Goal: Obtain resource: Obtain resource

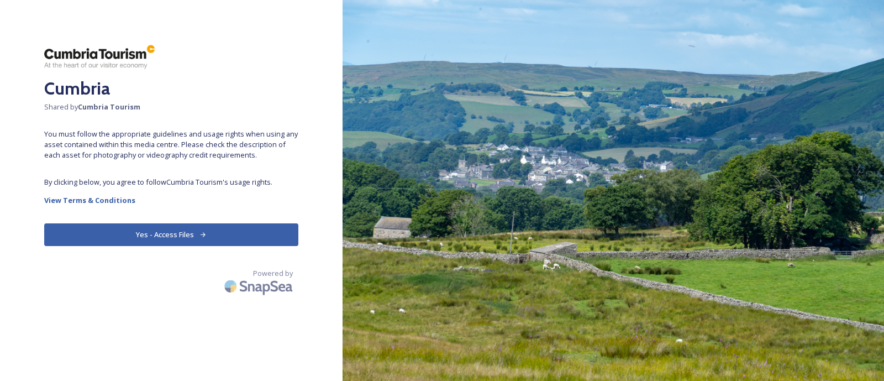
click at [171, 249] on div "Cumbria Shared by Cumbria Tourism You must follow the appropriate guidelines an…" at bounding box center [171, 190] width 342 height 292
click at [178, 241] on button "Yes - Access Files" at bounding box center [171, 234] width 254 height 23
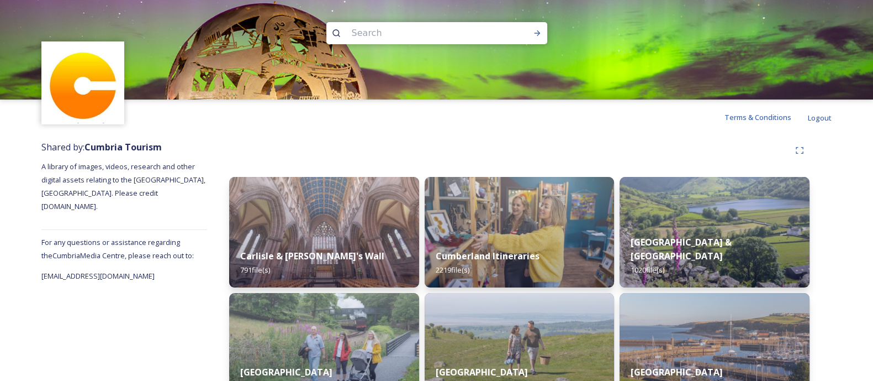
click at [384, 35] on input at bounding box center [421, 33] width 151 height 24
paste input "Morecambe Bay Cycleway"
type input "Morecambe Bay Cycleway"
click at [534, 30] on icon at bounding box center [537, 33] width 9 height 9
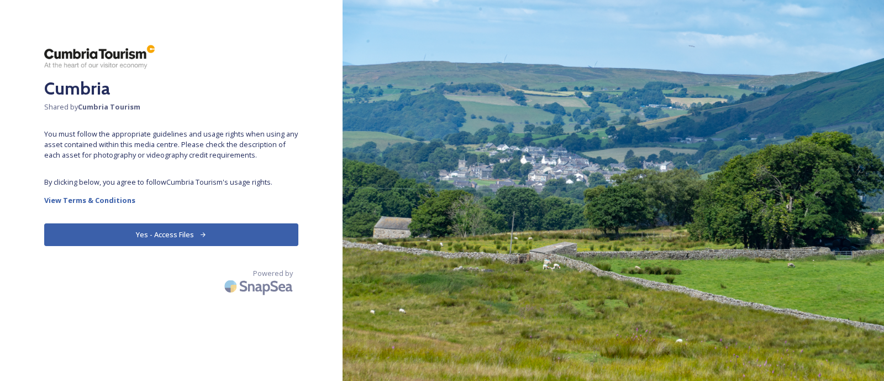
click at [168, 229] on button "Yes - Access Files" at bounding box center [171, 234] width 254 height 23
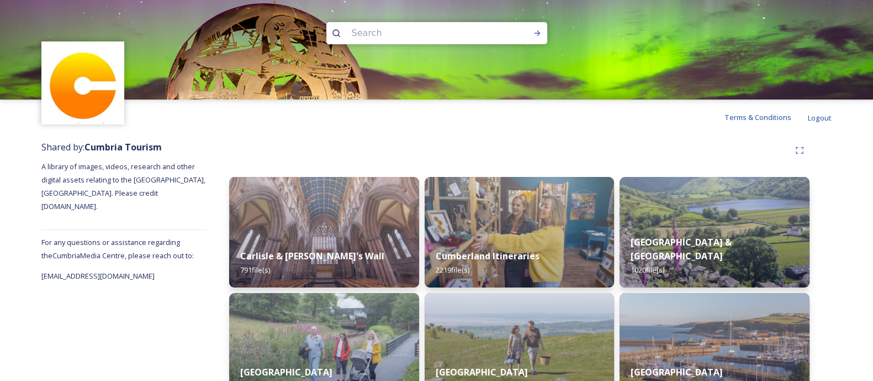
click at [450, 41] on input at bounding box center [421, 33] width 151 height 24
type input "ulverston"
click at [541, 34] on icon at bounding box center [537, 33] width 9 height 9
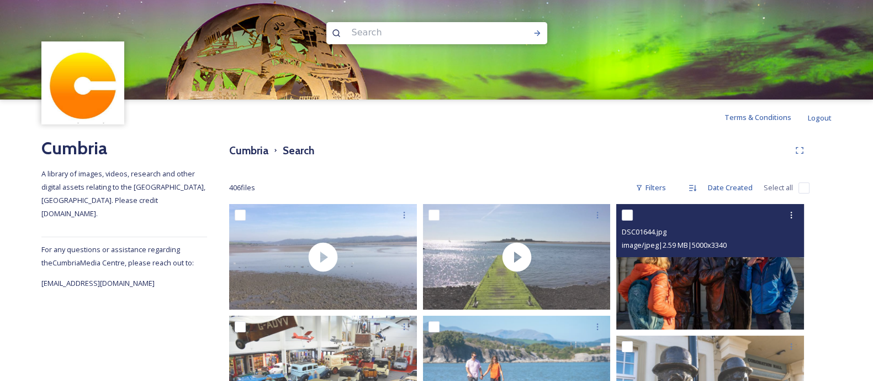
click at [724, 310] on img at bounding box center [710, 266] width 188 height 125
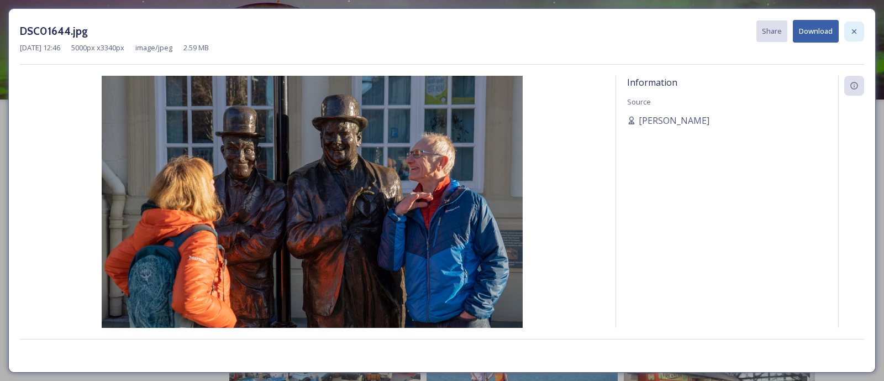
click at [849, 32] on icon at bounding box center [853, 31] width 9 height 9
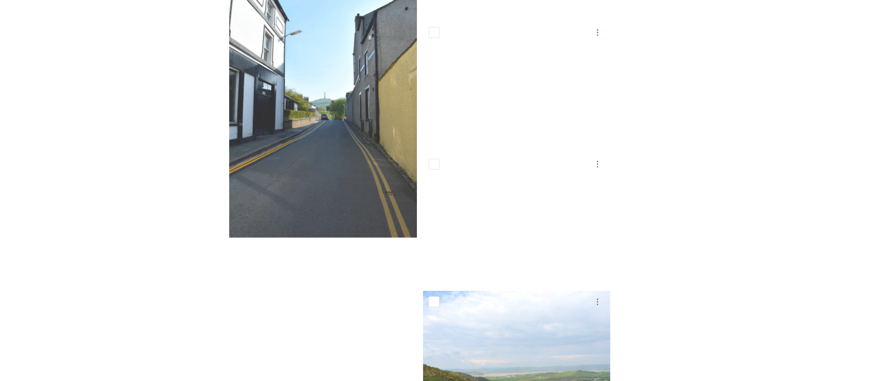
scroll to position [9355, 0]
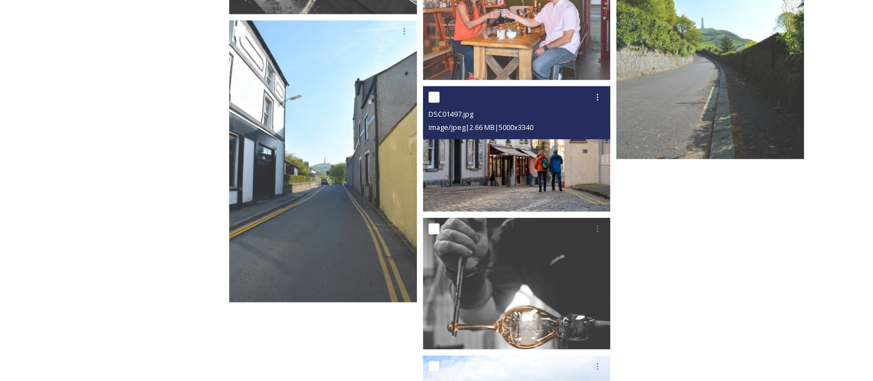
click at [513, 176] on img at bounding box center [517, 148] width 188 height 125
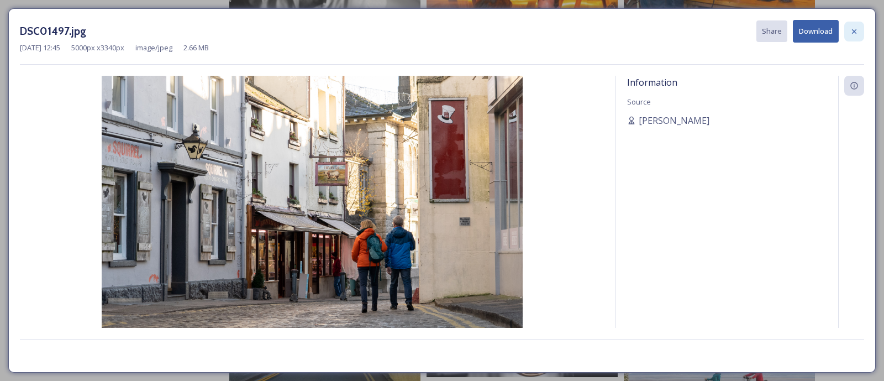
click at [857, 35] on icon at bounding box center [853, 31] width 9 height 9
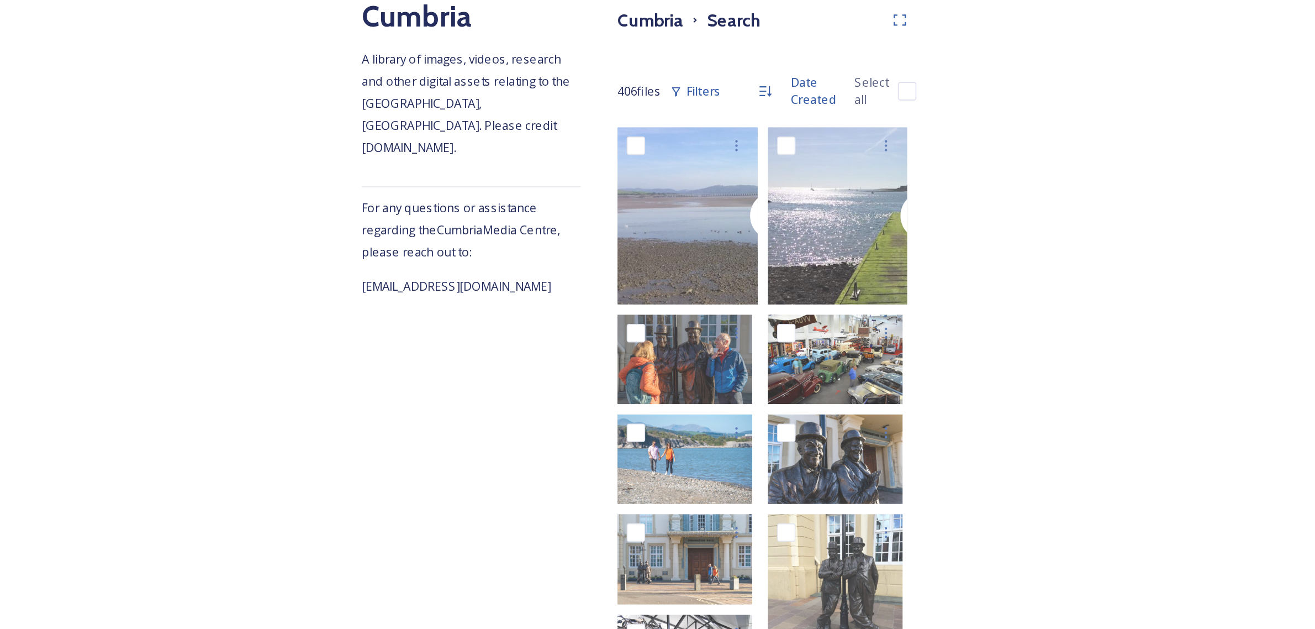
scroll to position [1, 0]
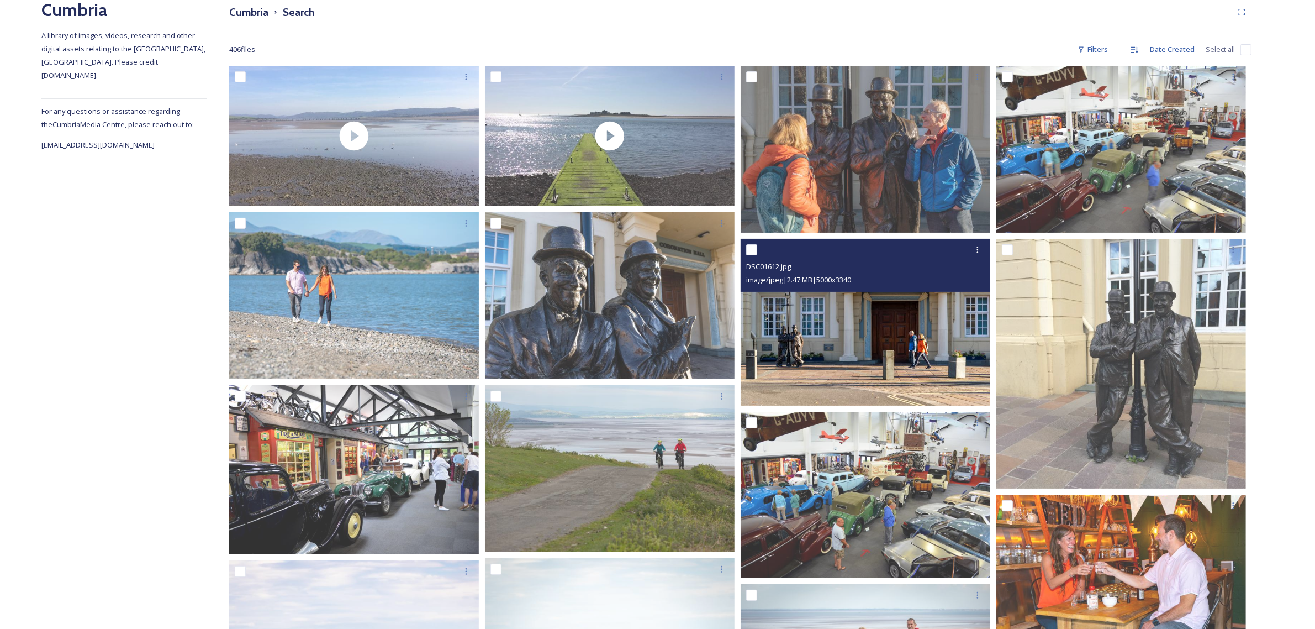
click at [883, 340] on img at bounding box center [866, 322] width 250 height 167
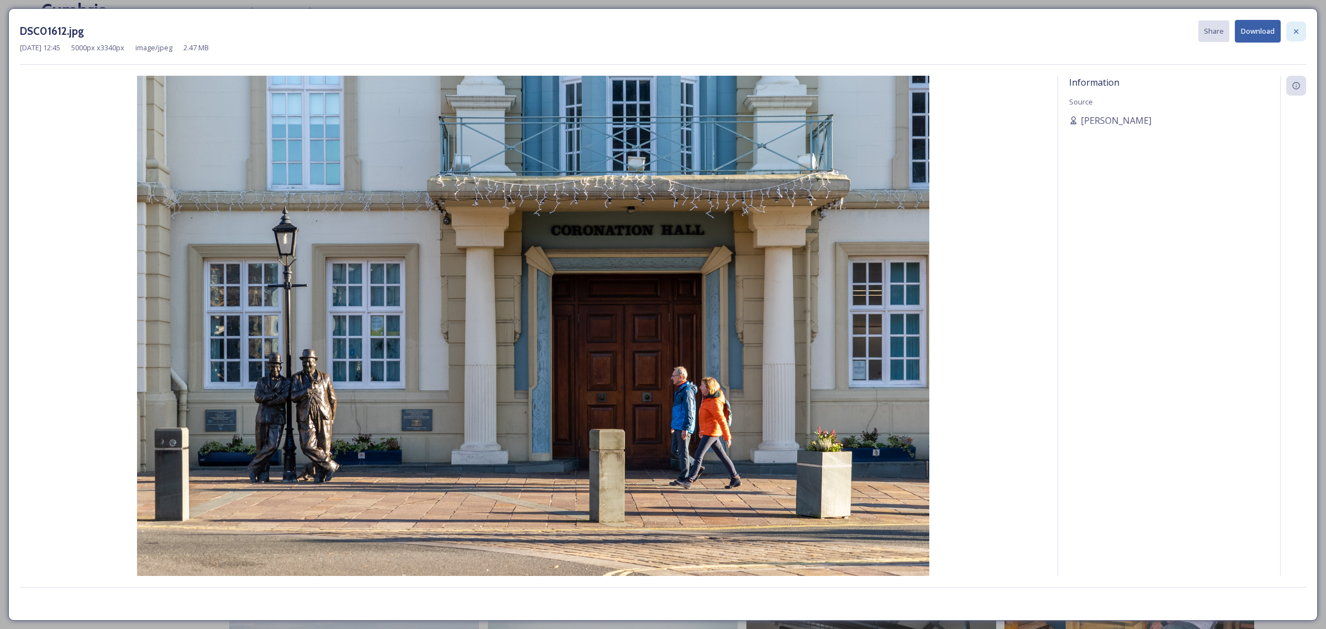
click at [883, 31] on icon at bounding box center [1295, 31] width 9 height 9
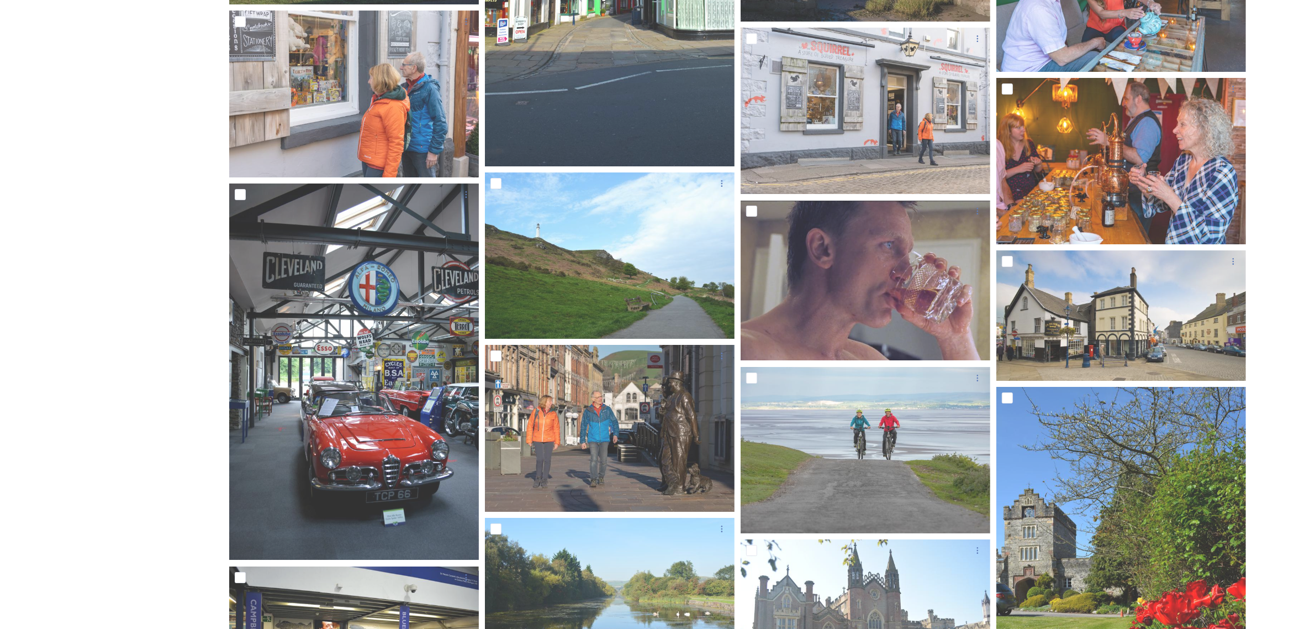
scroll to position [4902, 0]
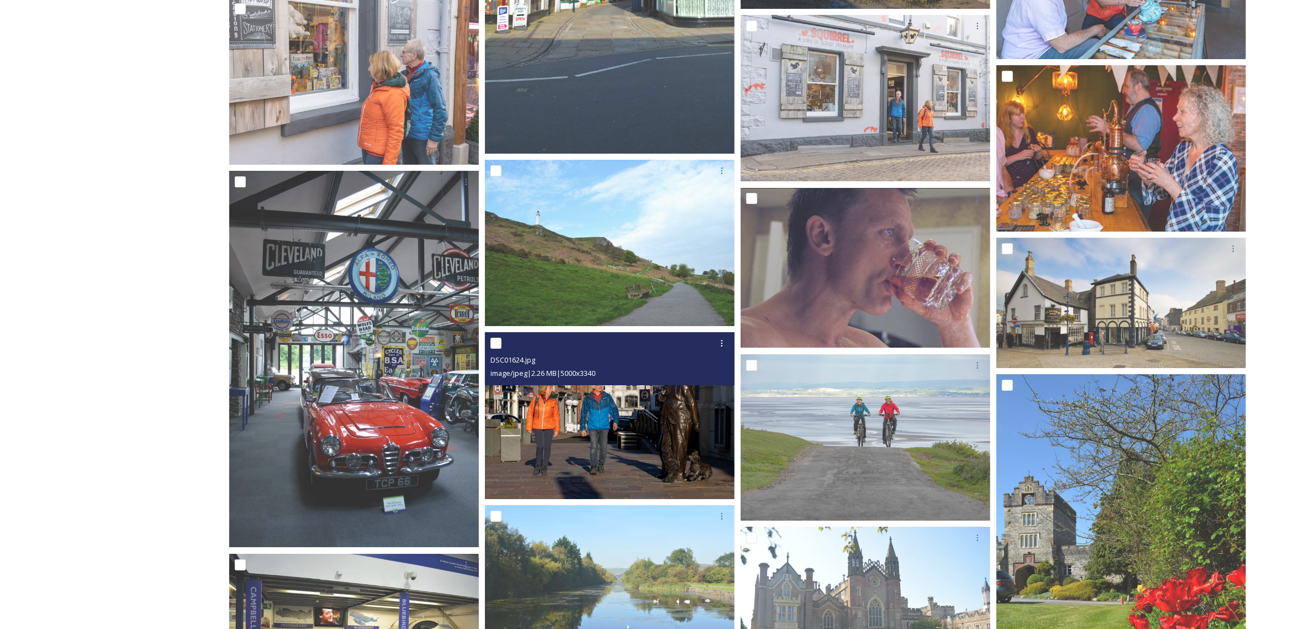
click at [651, 380] on img at bounding box center [610, 415] width 250 height 167
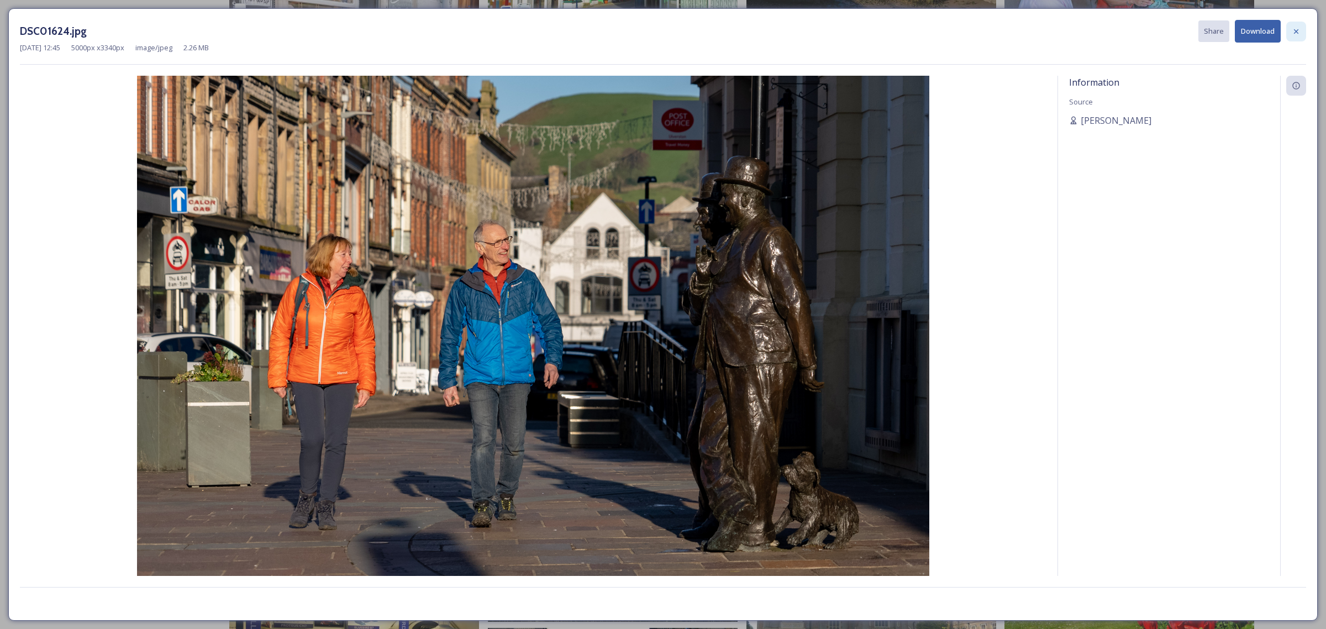
click at [883, 34] on icon at bounding box center [1295, 31] width 9 height 9
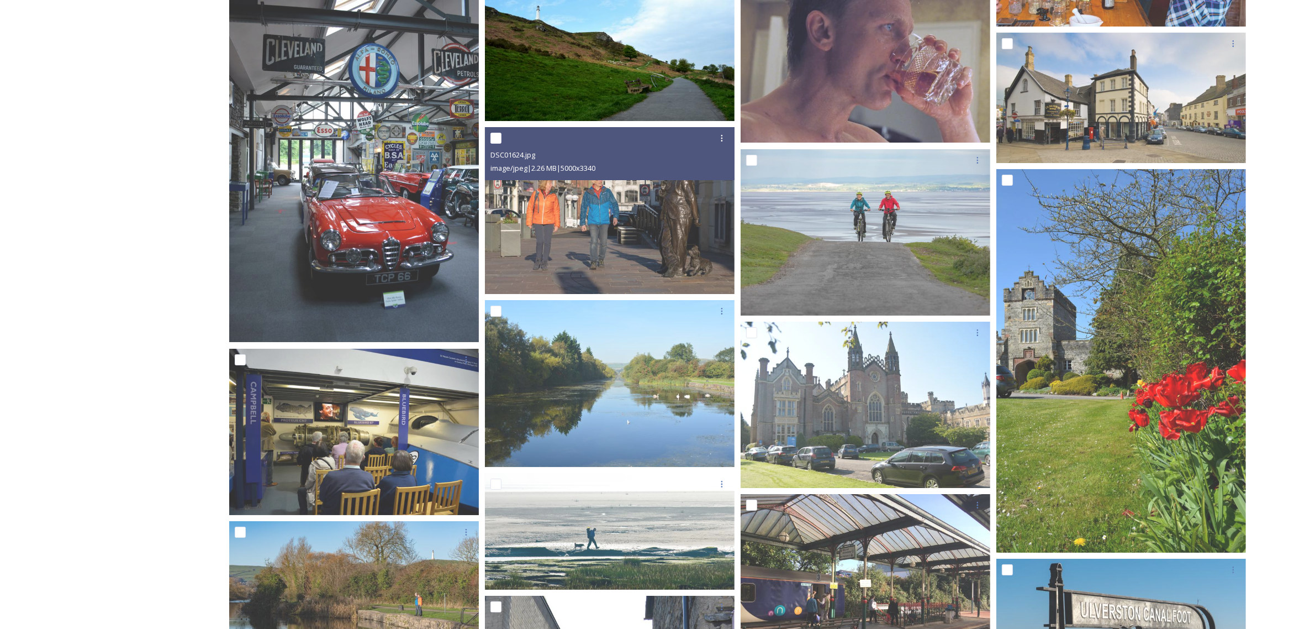
scroll to position [5109, 0]
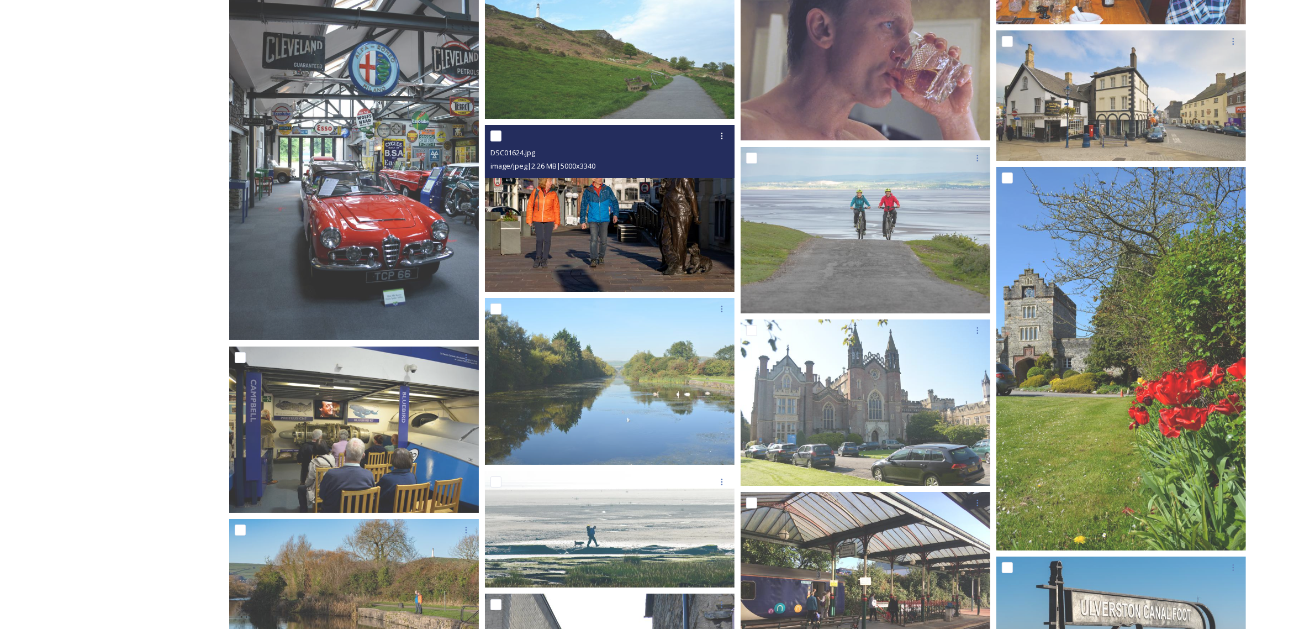
click at [622, 238] on img at bounding box center [610, 208] width 250 height 167
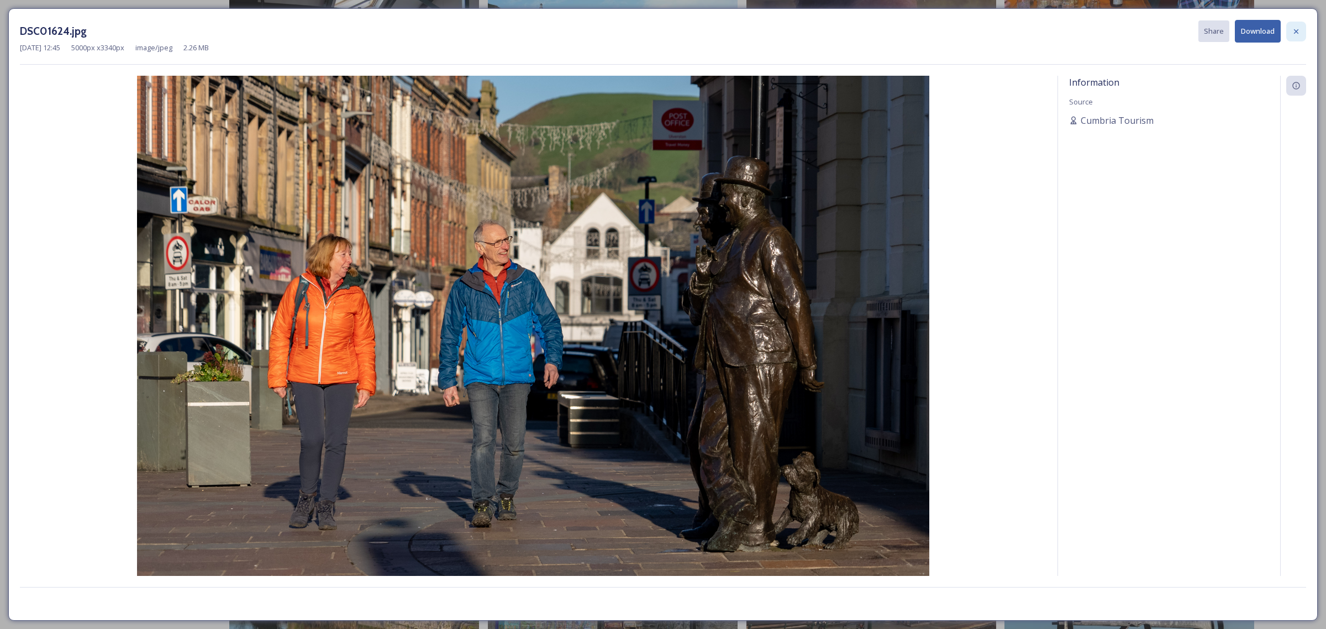
click at [883, 35] on icon at bounding box center [1295, 31] width 9 height 9
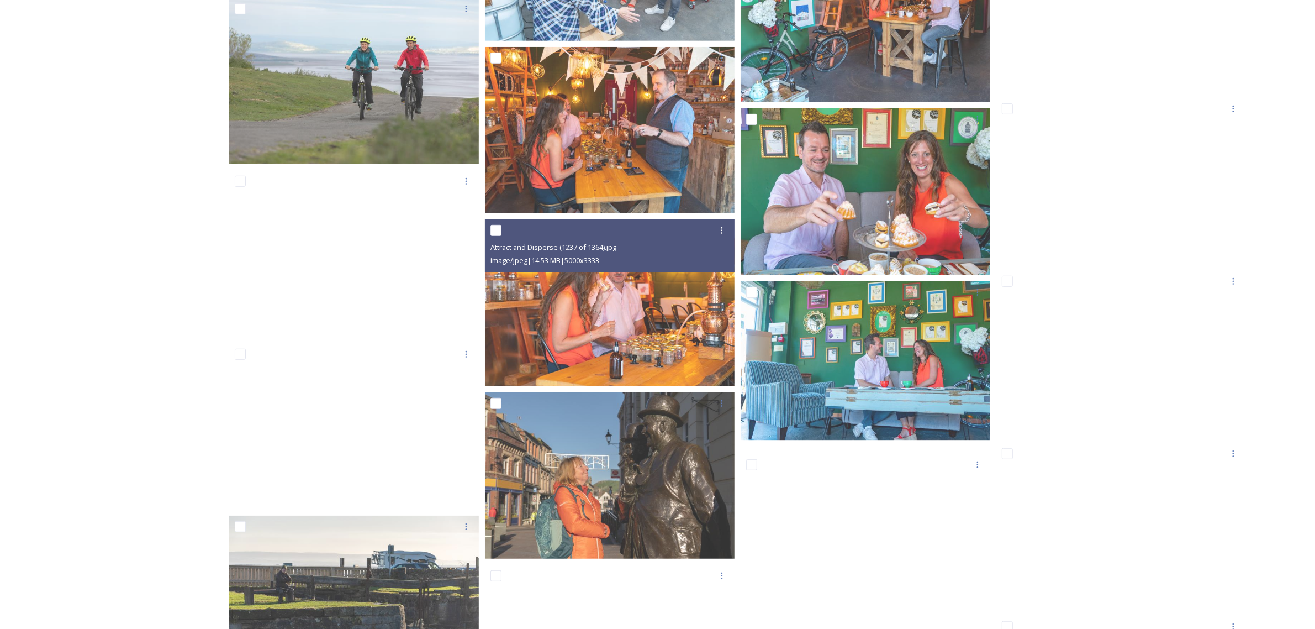
scroll to position [16569, 0]
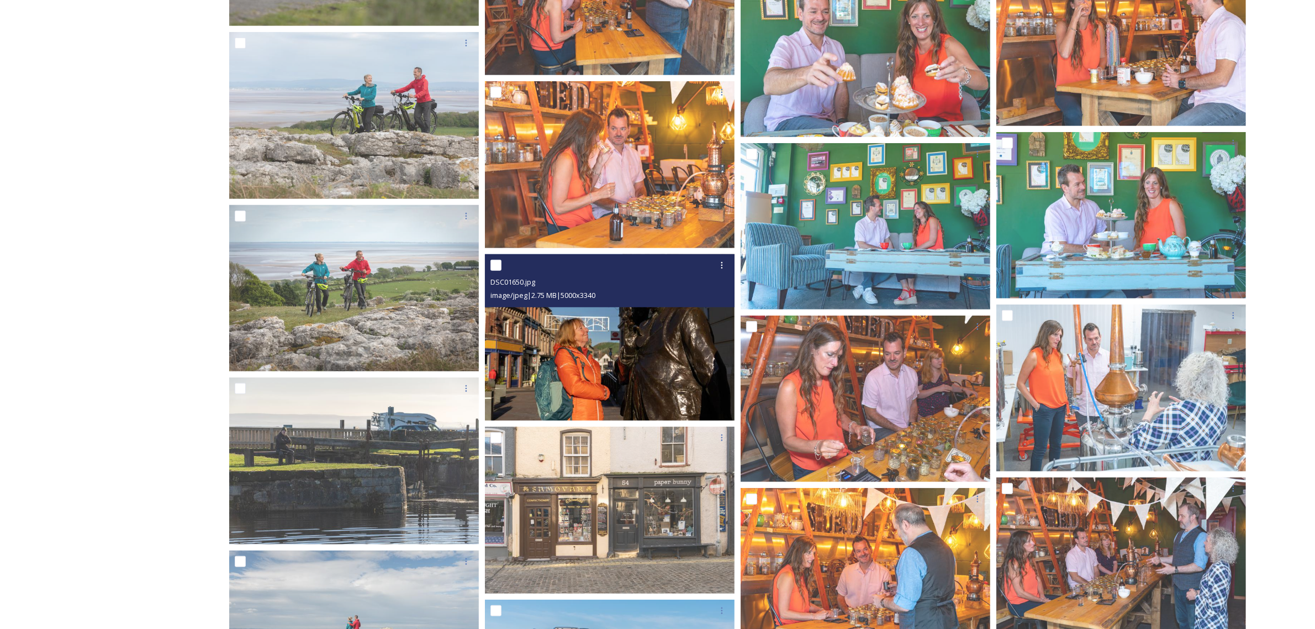
click at [594, 341] on img at bounding box center [610, 337] width 250 height 167
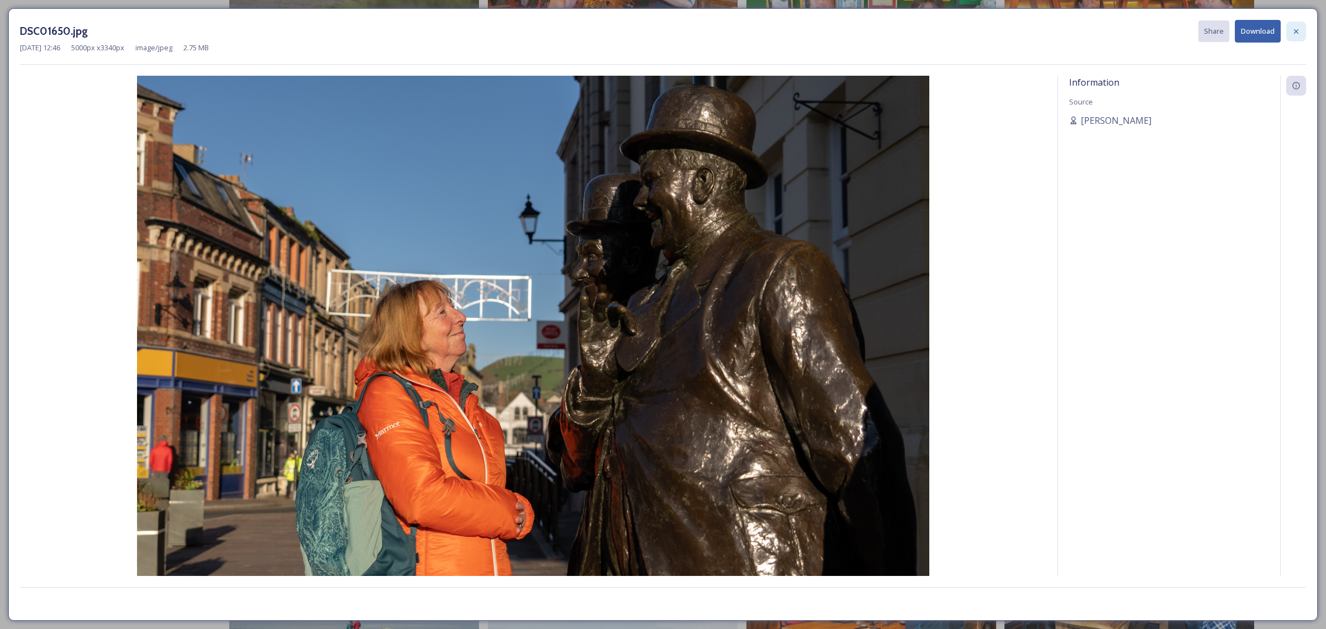
click at [883, 32] on icon at bounding box center [1295, 31] width 4 height 4
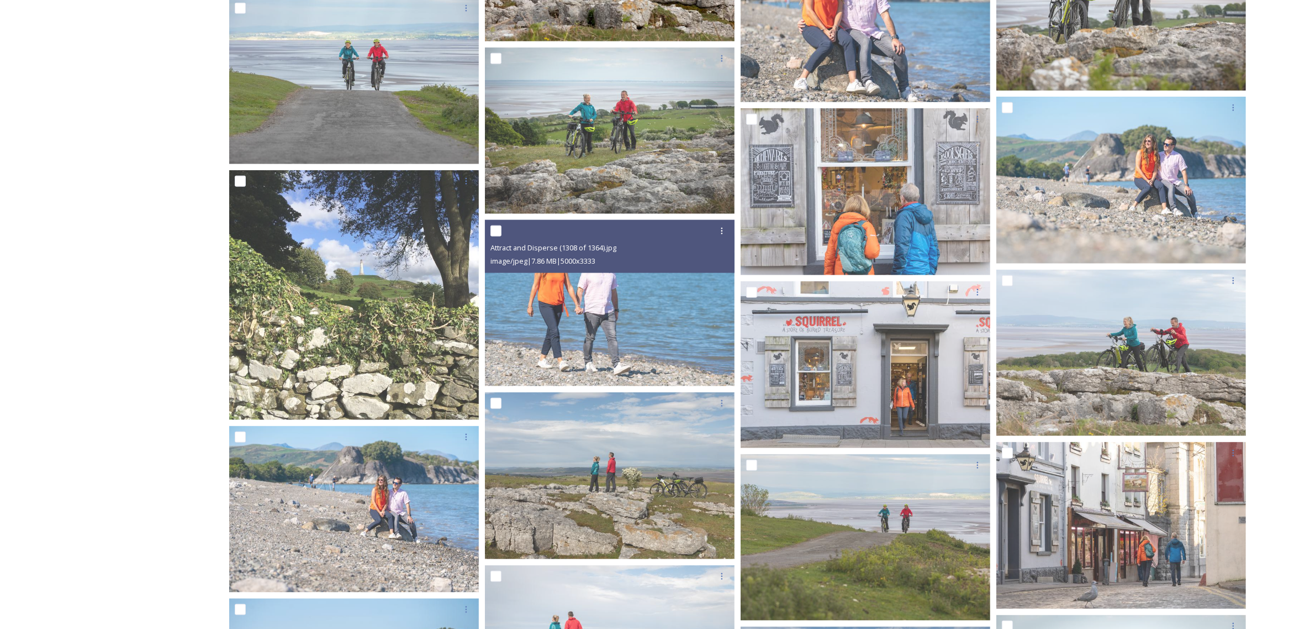
scroll to position [17881, 0]
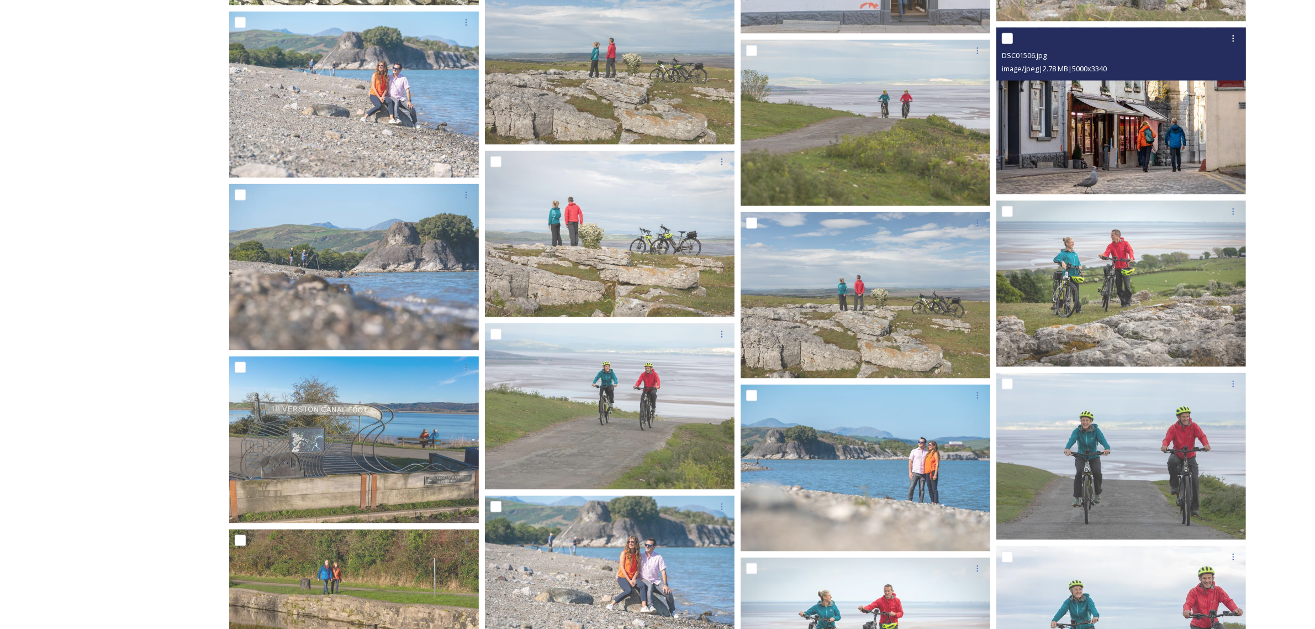
click at [883, 134] on img at bounding box center [1121, 111] width 250 height 167
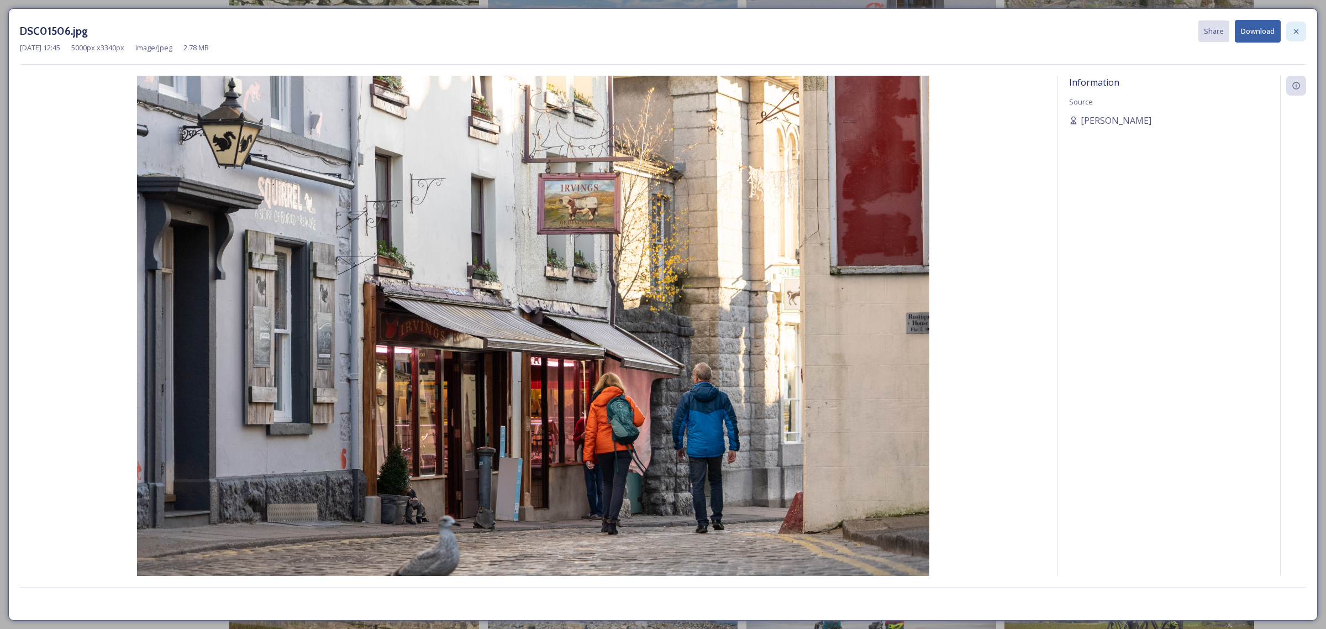
click at [883, 36] on icon at bounding box center [1295, 31] width 9 height 9
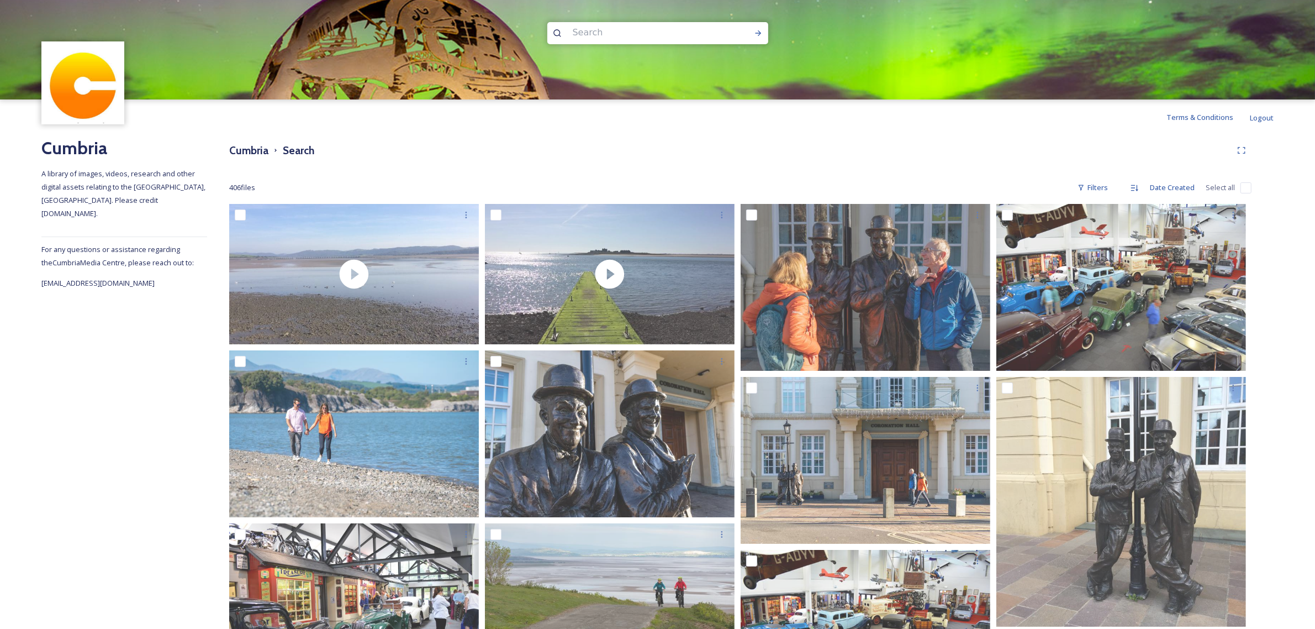
click at [601, 32] on input at bounding box center [642, 32] width 151 height 24
type input "[PERSON_NAME]"
click at [759, 40] on div "Run Search" at bounding box center [758, 33] width 20 height 20
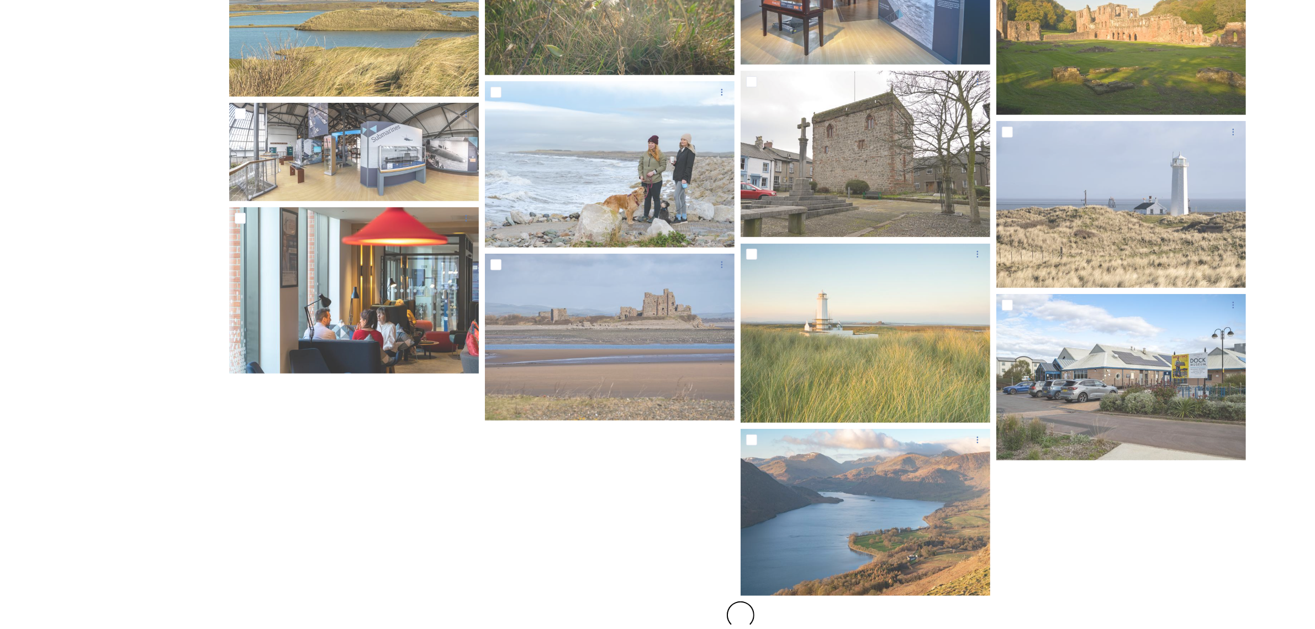
scroll to position [621, 0]
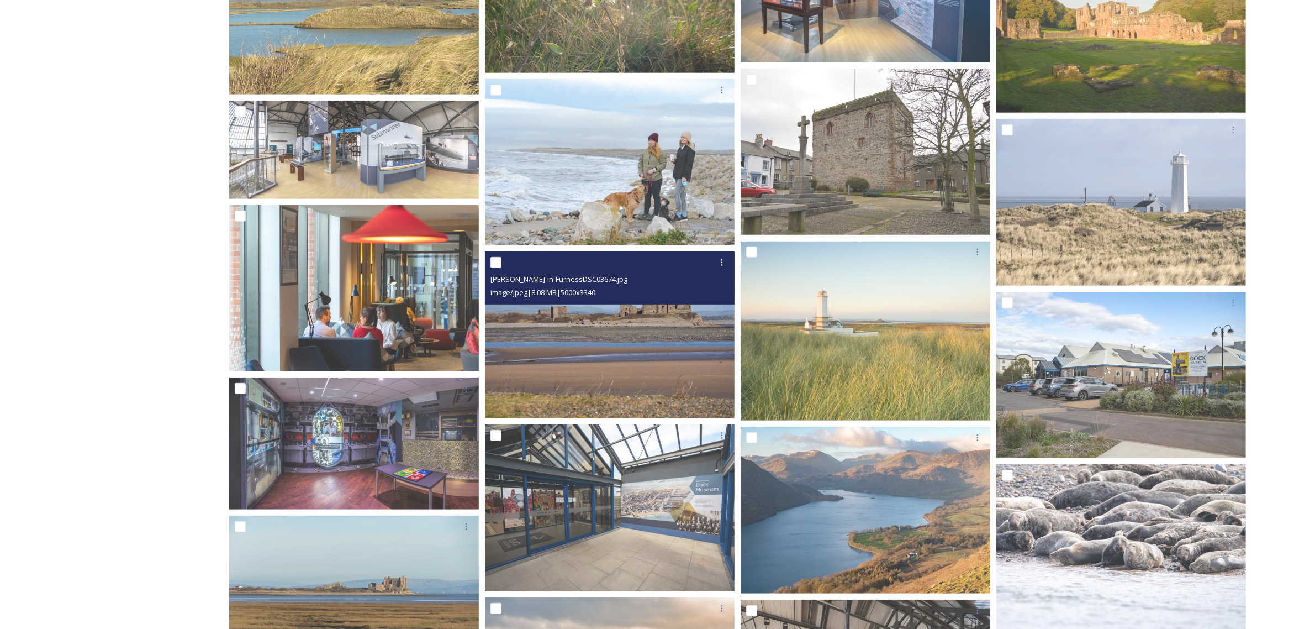
click at [671, 352] on img at bounding box center [610, 334] width 250 height 167
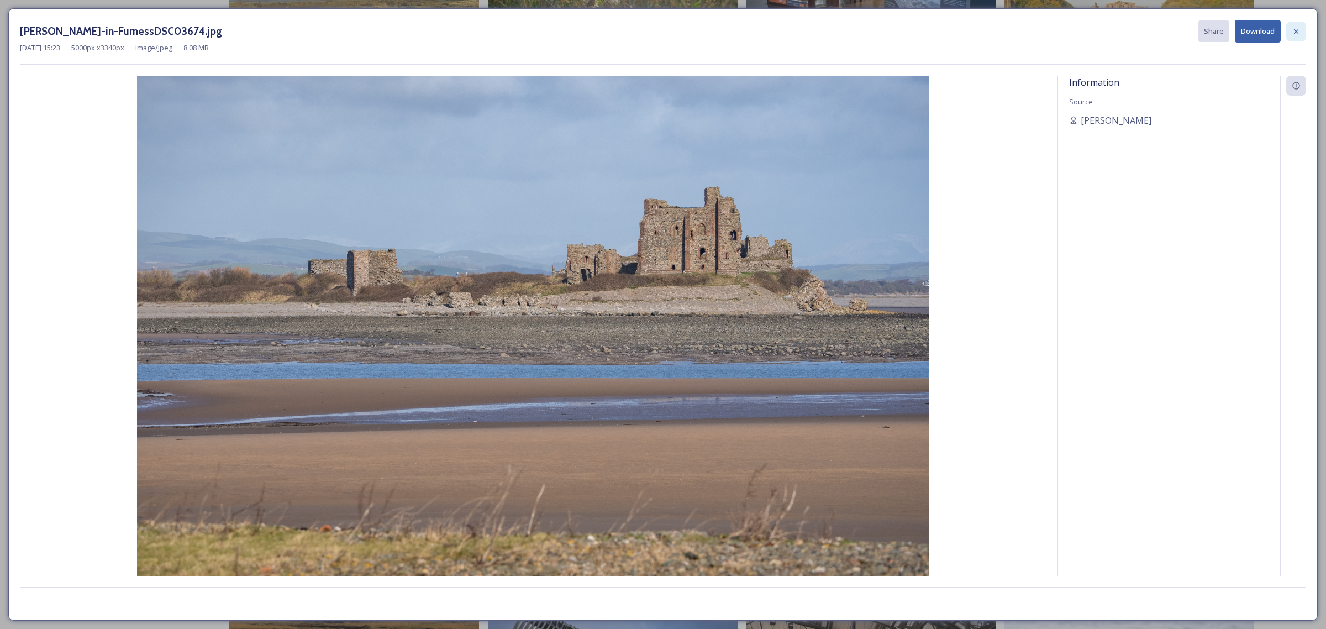
click at [883, 34] on icon at bounding box center [1295, 31] width 9 height 9
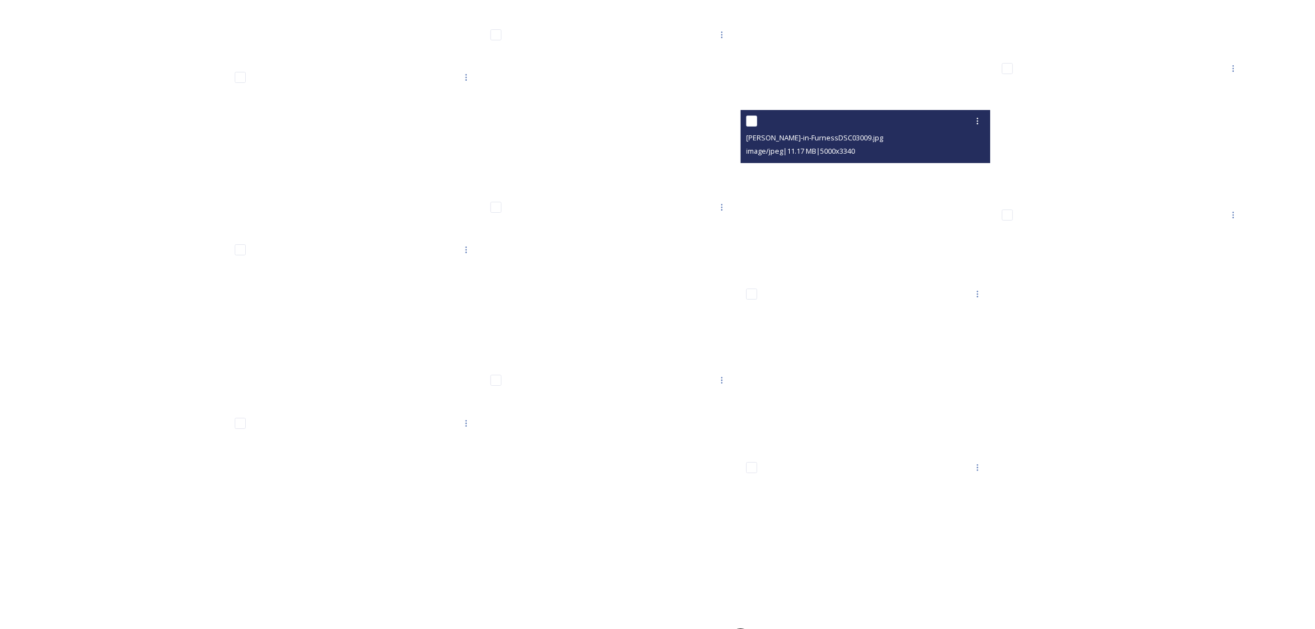
scroll to position [5142, 0]
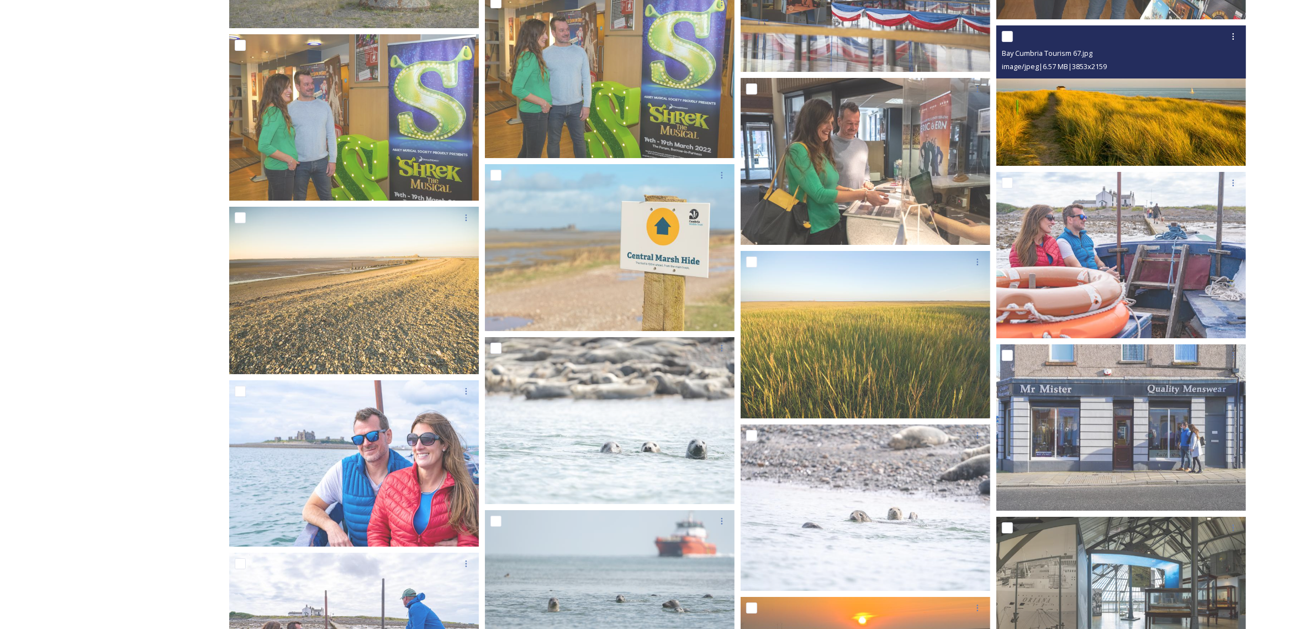
click at [883, 112] on img at bounding box center [1121, 95] width 250 height 140
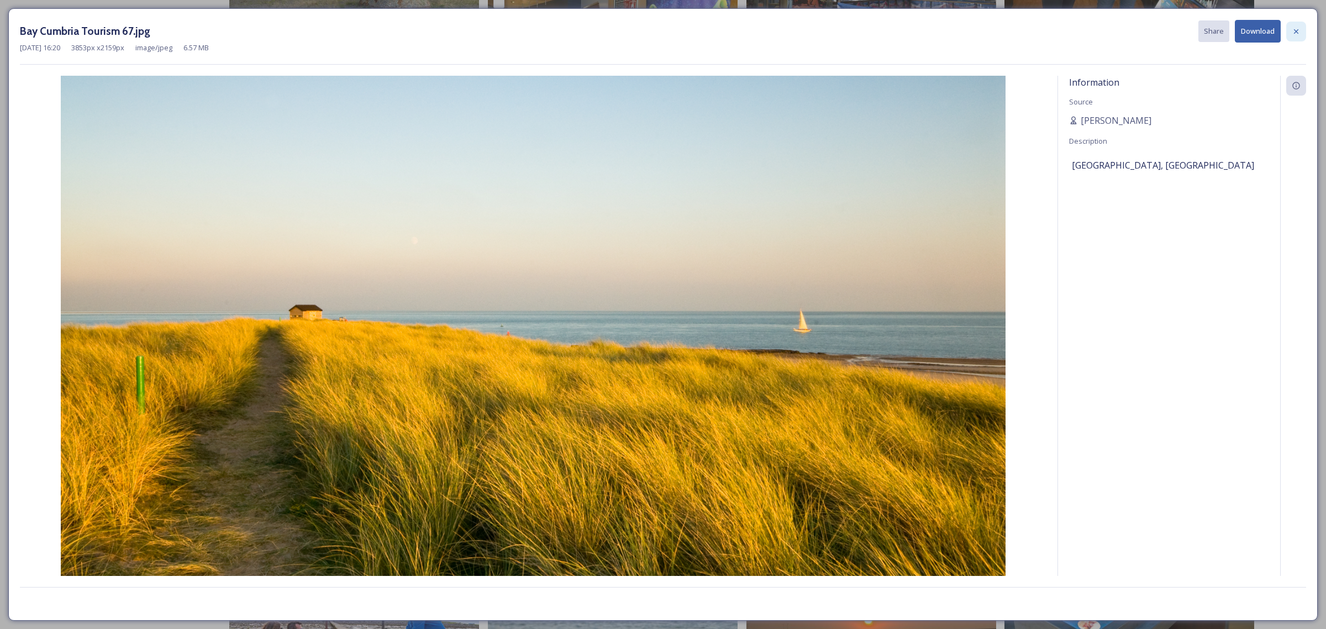
click at [883, 28] on icon at bounding box center [1295, 31] width 9 height 9
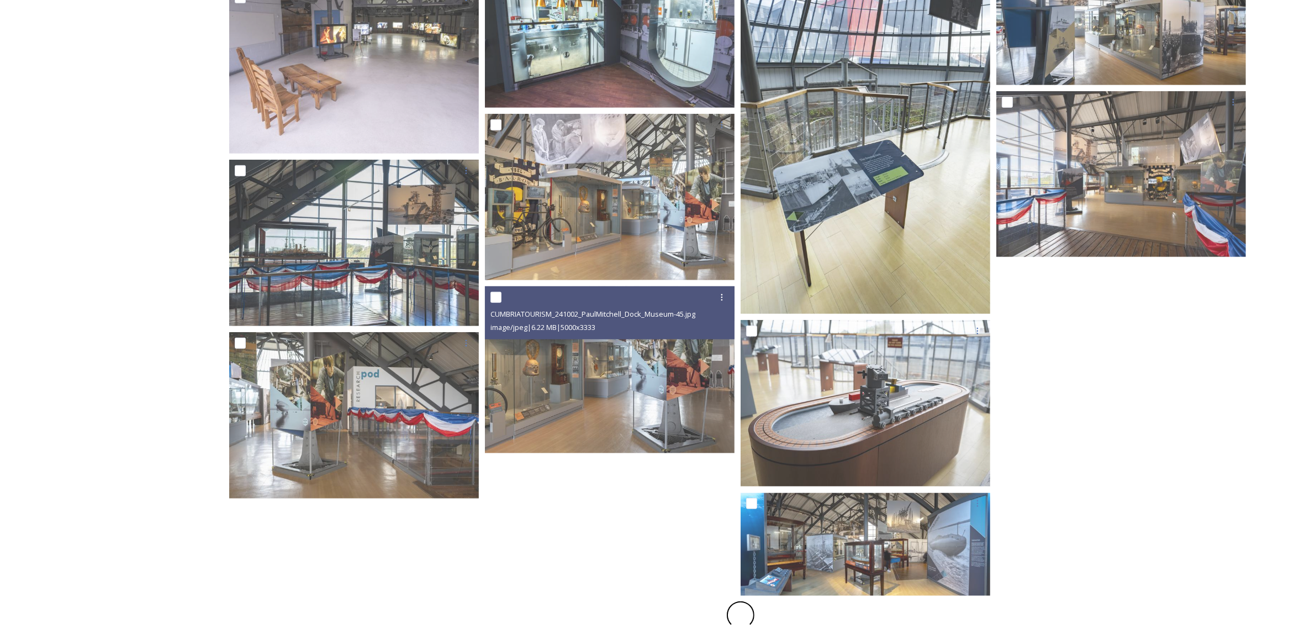
scroll to position [6057, 0]
